Goal: Check status

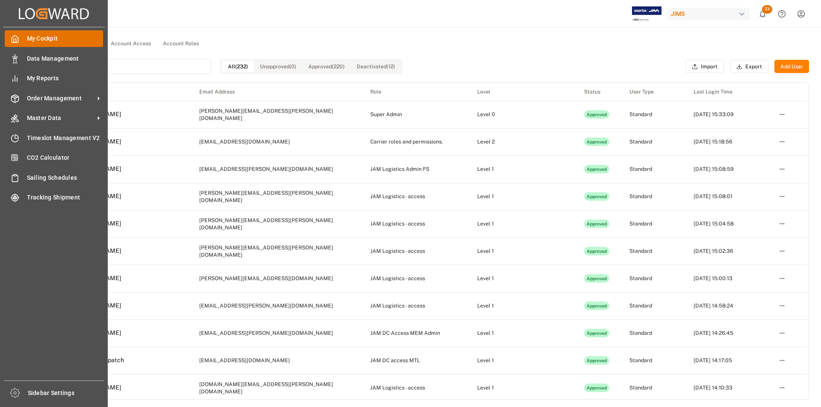
click at [20, 43] on div "My Cockpit My Cockpit" at bounding box center [54, 38] width 98 height 17
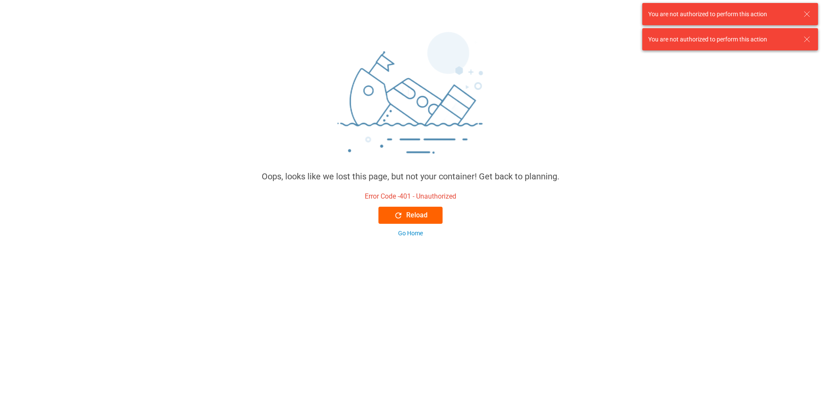
click at [425, 217] on div "Reload" at bounding box center [411, 215] width 34 height 10
